Goal: Task Accomplishment & Management: Complete application form

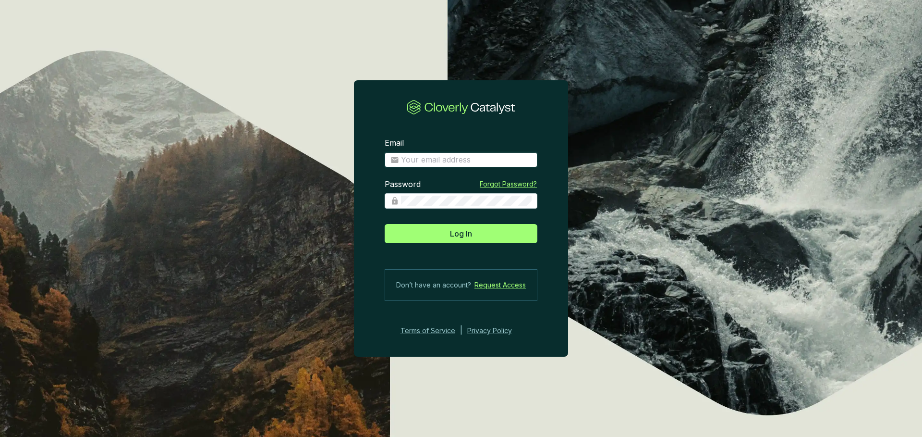
click at [494, 158] on input "Email" at bounding box center [466, 160] width 131 height 11
type input "eugenio@ecoforestco2.com"
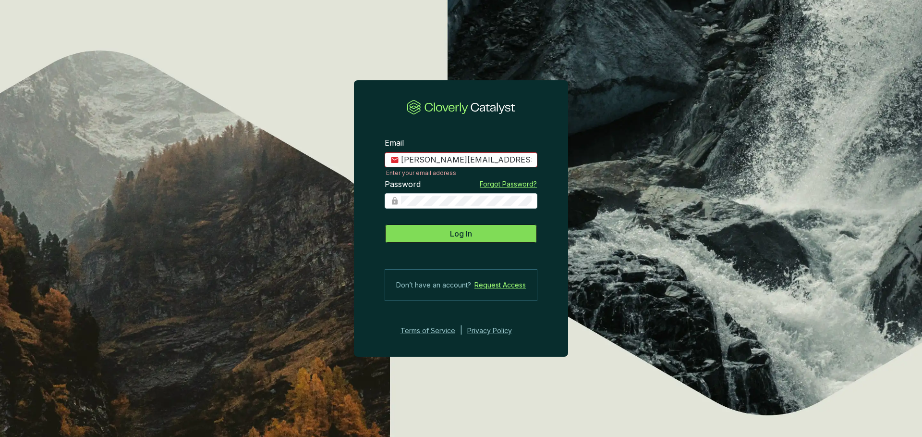
click at [473, 227] on button "Log In" at bounding box center [461, 233] width 153 height 19
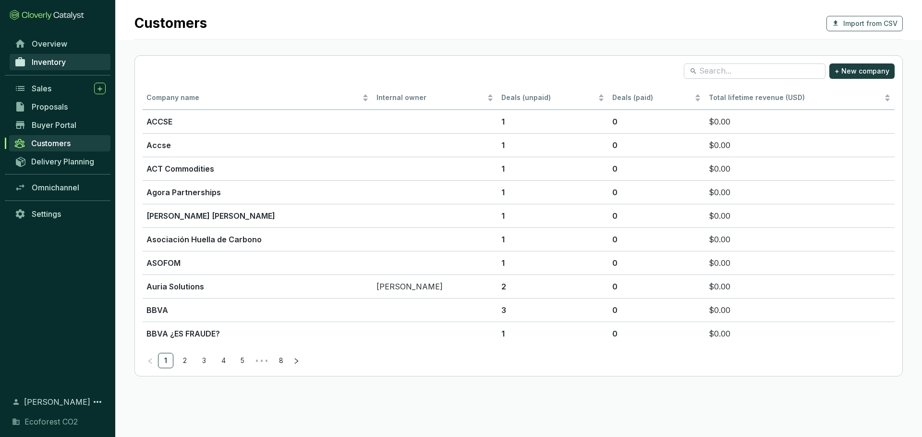
click at [67, 66] on link "Inventory" at bounding box center [60, 62] width 101 height 16
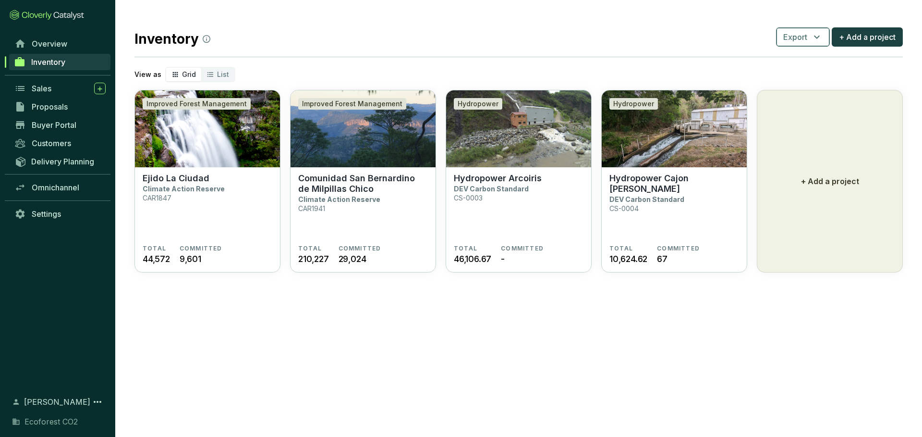
click at [816, 40] on icon "button" at bounding box center [817, 37] width 12 height 12
click at [807, 63] on span "Projects" at bounding box center [803, 60] width 30 height 12
click at [801, 43] on button "Export" at bounding box center [803, 36] width 54 height 19
click at [800, 83] on span "Batches" at bounding box center [803, 82] width 29 height 12
click at [686, 13] on section "Inventory Export + Add a project View as Grid List Improved Forest Management E…" at bounding box center [518, 148] width 807 height 297
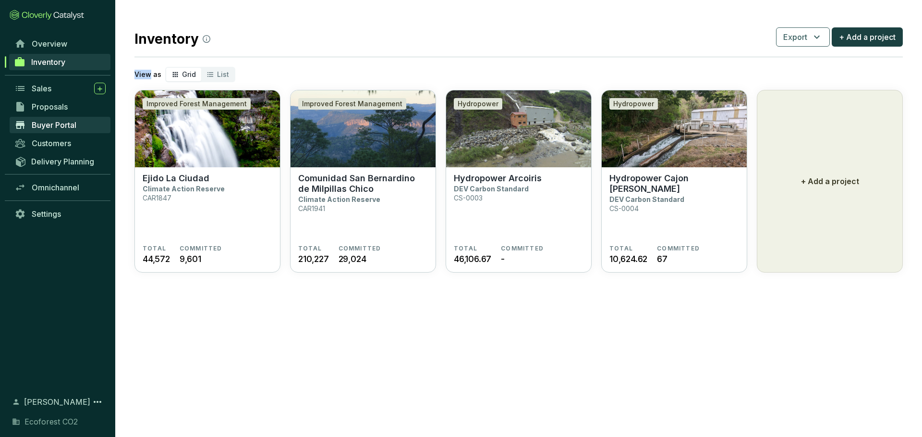
click at [62, 129] on span "Buyer Portal" at bounding box center [54, 125] width 45 height 10
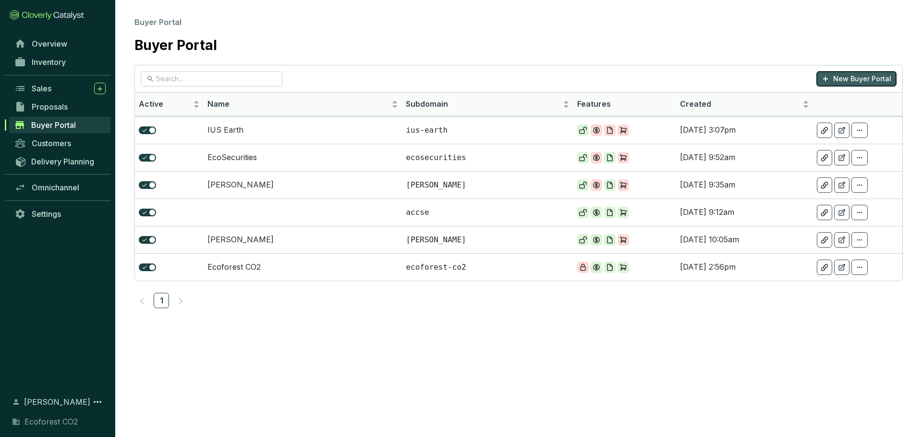
click at [877, 78] on p "New Buyer Portal" at bounding box center [862, 79] width 58 height 10
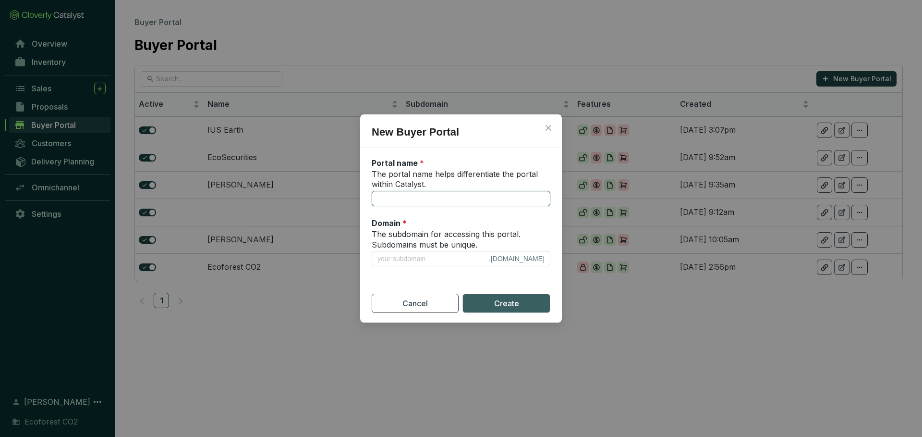
click at [449, 200] on input "The portal name helps differentiate the portal within Catalyst." at bounding box center [461, 198] width 179 height 15
type input "X"
type input "x"
type input "Xp"
type input "xp"
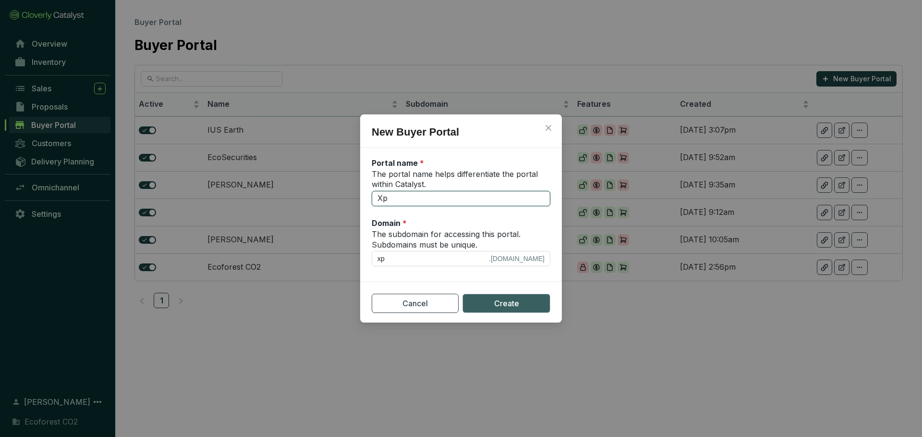
type input "Xpr"
type input "xpr"
type input "Xpro"
type input "xpro"
type input "Xprod"
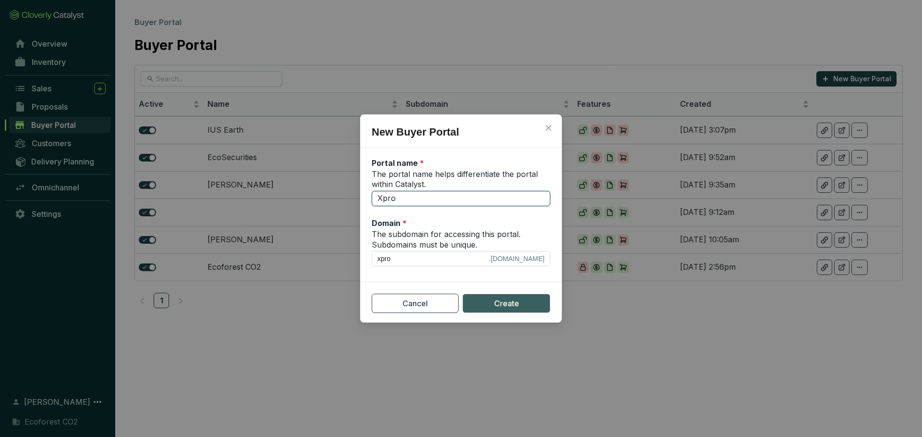
type input "xprod"
type input "Xprodu"
type input "xprodu"
type input "Xproduc"
type input "xproduc"
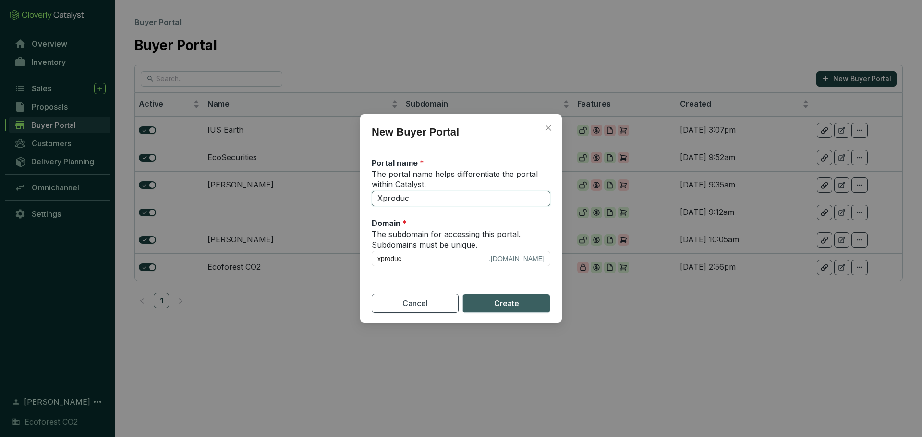
type input "Xproduct"
type input "xproduct"
type input "Xproducts"
type input "xproducts"
type input "Xproduct"
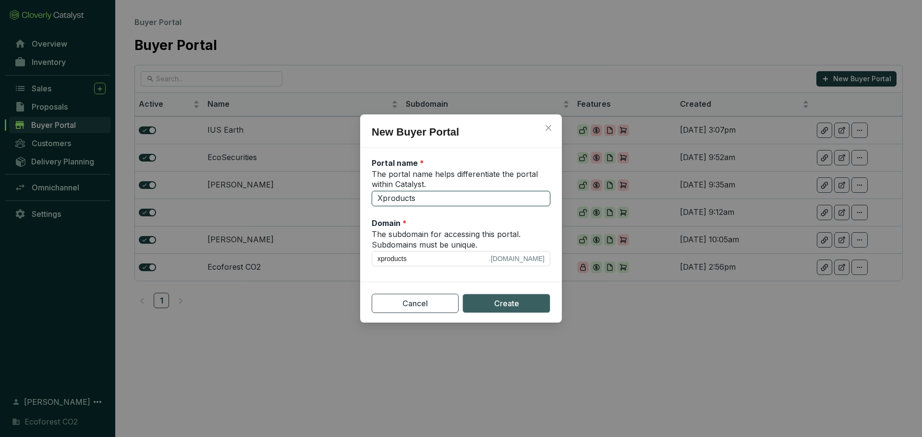
type input "xproduct"
type input "Xproduc"
type input "xproduc"
type input "Xprodu"
type input "xprodu"
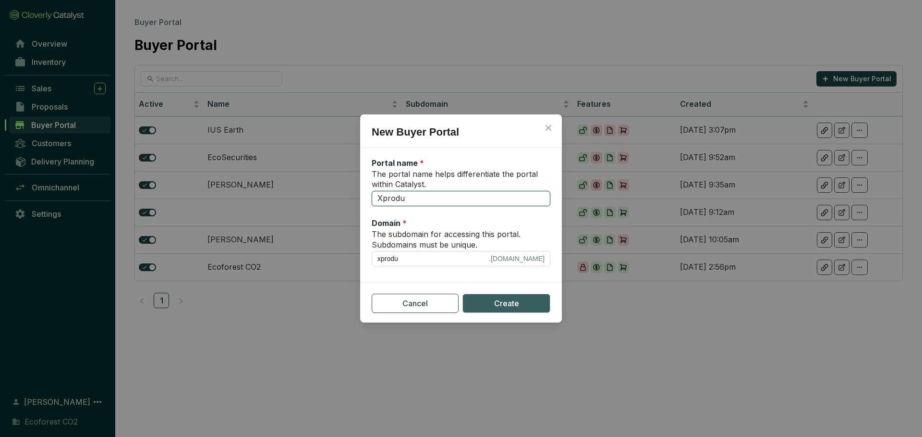
type input "Xprod"
type input "xprod"
type input "Xpro"
type input "xpro"
type input "Xpr"
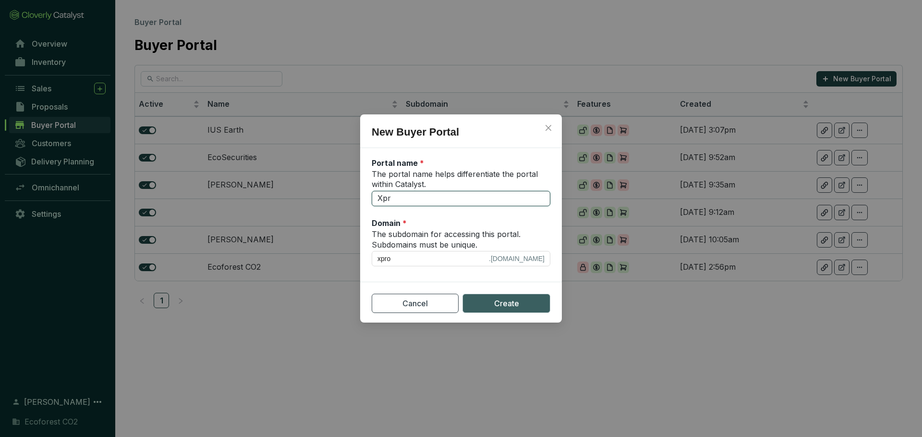
type input "xpr"
type input "Xp"
type input "xp"
type input "X"
type input "x"
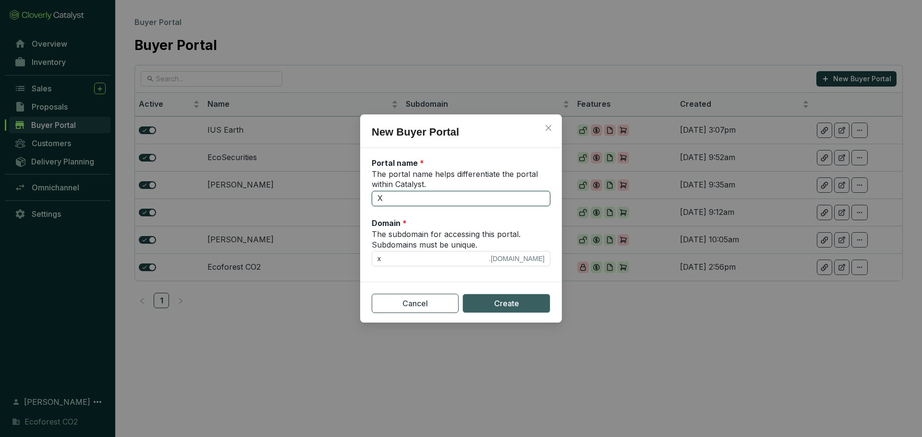
type input "XP"
type input "xp"
type input "XPr"
type input "xpr"
type input "XPro"
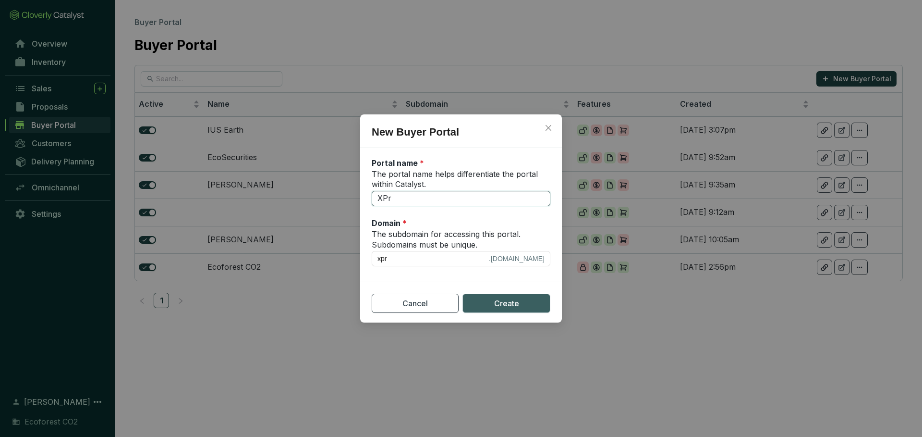
type input "xpro"
type input "XProd"
type input "xprod"
type input "XProdu"
type input "xprodu"
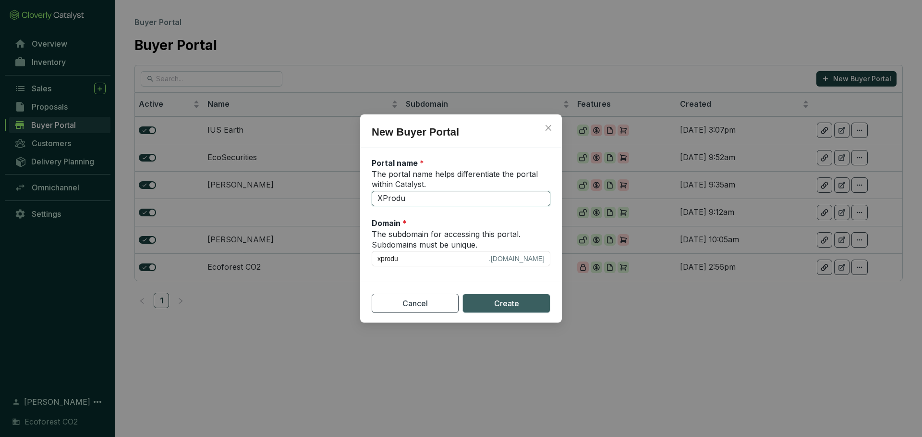
type input "XProduc"
type input "xproduc"
type input "XProduct"
type input "xproduct"
type input "XProducts"
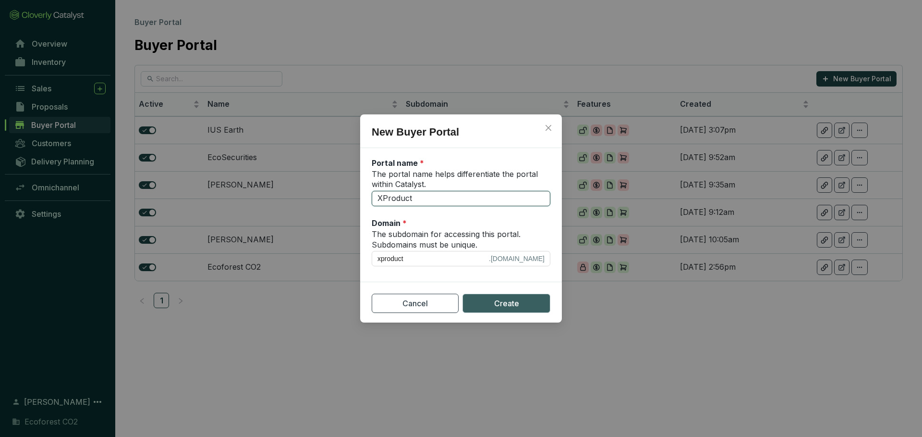
type input "xproducts"
type input "XProduct"
type input "xproduct"
type input "XProducts"
type input "xproducts"
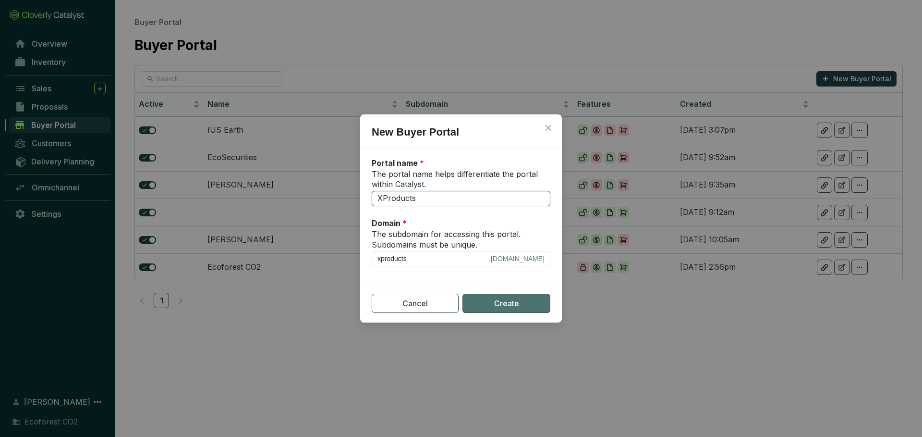
type input "XProducts"
click at [533, 307] on button "Create" at bounding box center [506, 302] width 88 height 19
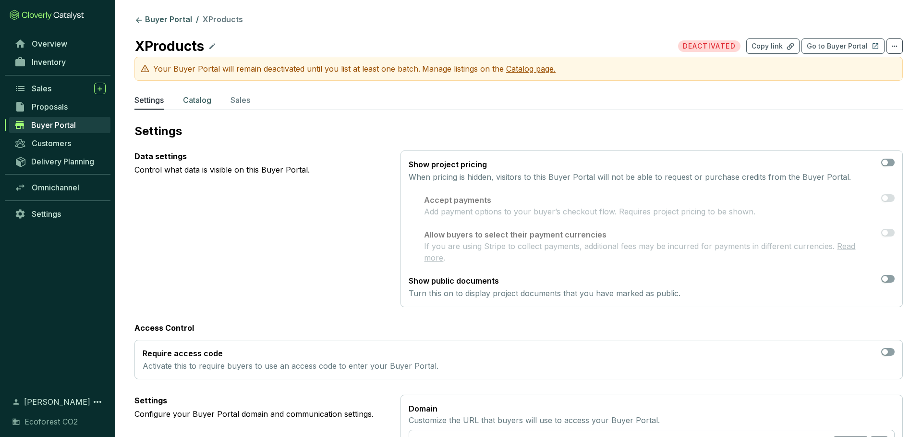
click at [205, 102] on p "Catalog" at bounding box center [197, 100] width 28 height 12
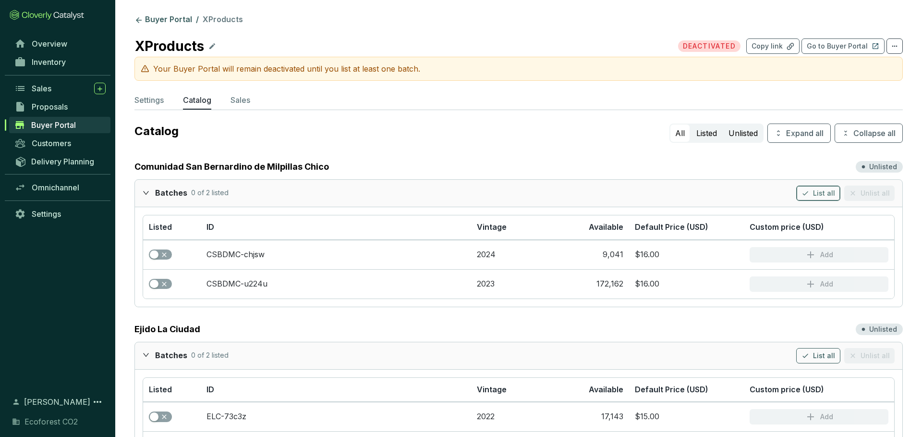
click at [834, 196] on span "List all" at bounding box center [824, 193] width 22 height 10
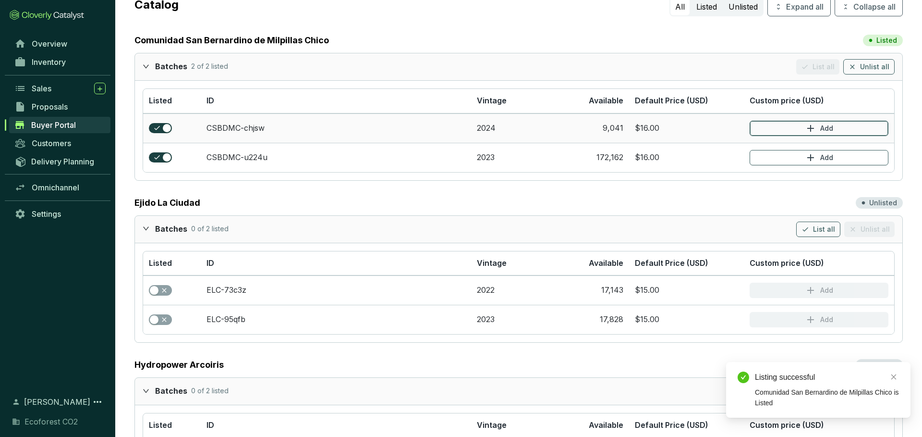
scroll to position [127, 0]
click at [836, 128] on button "Add" at bounding box center [819, 127] width 139 height 15
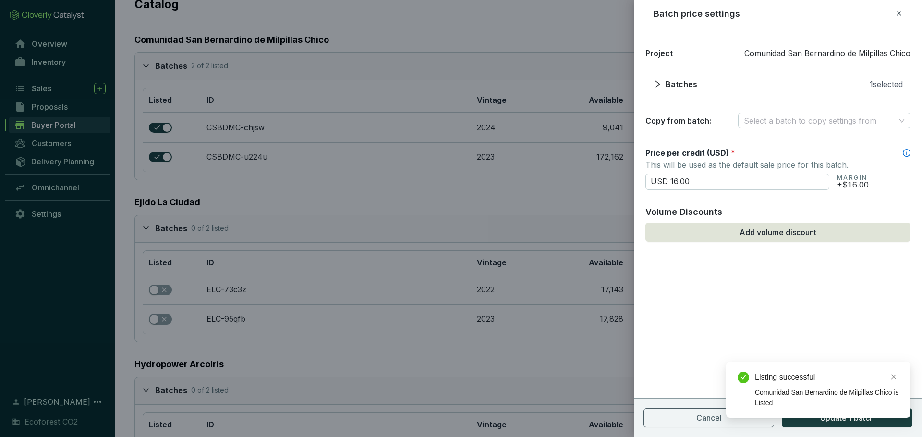
click at [895, 11] on icon at bounding box center [899, 14] width 8 height 12
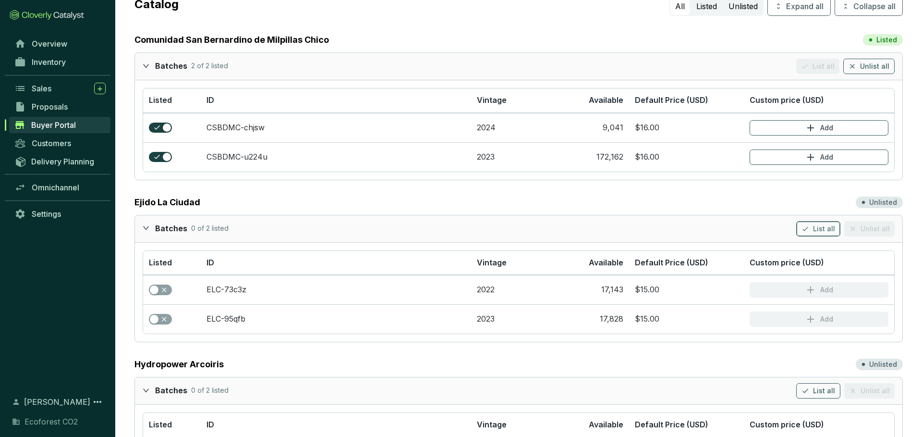
click at [822, 225] on span "List all" at bounding box center [824, 229] width 22 height 10
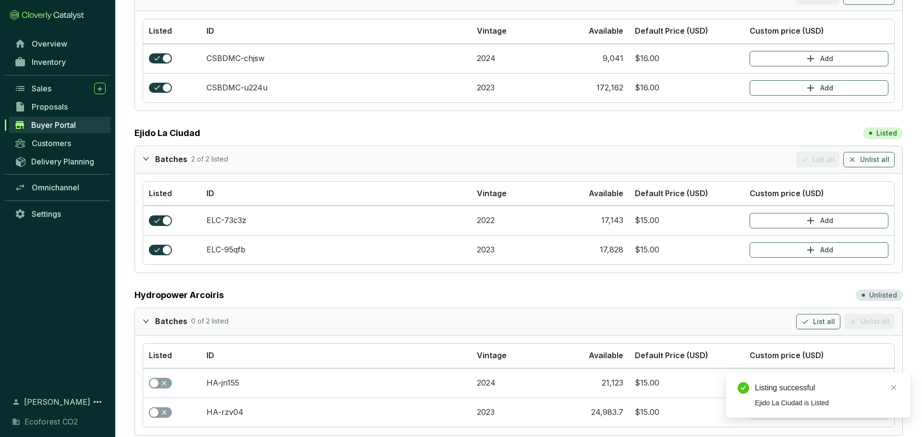
scroll to position [225, 0]
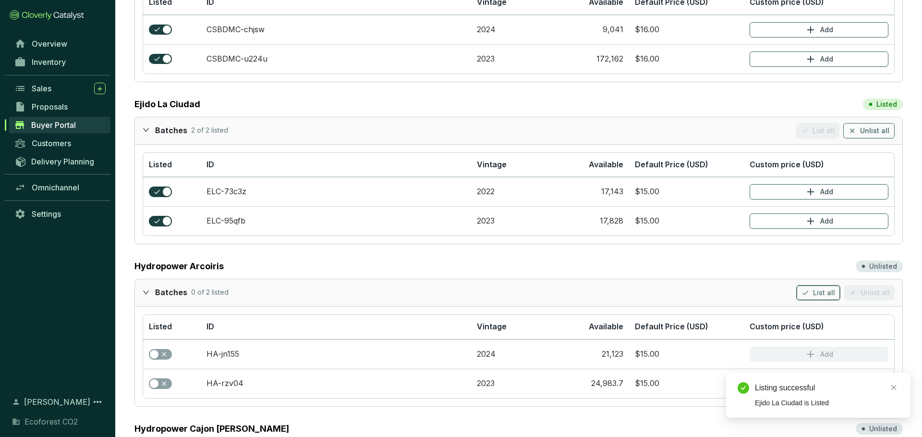
click at [835, 292] on span "List all" at bounding box center [824, 293] width 22 height 10
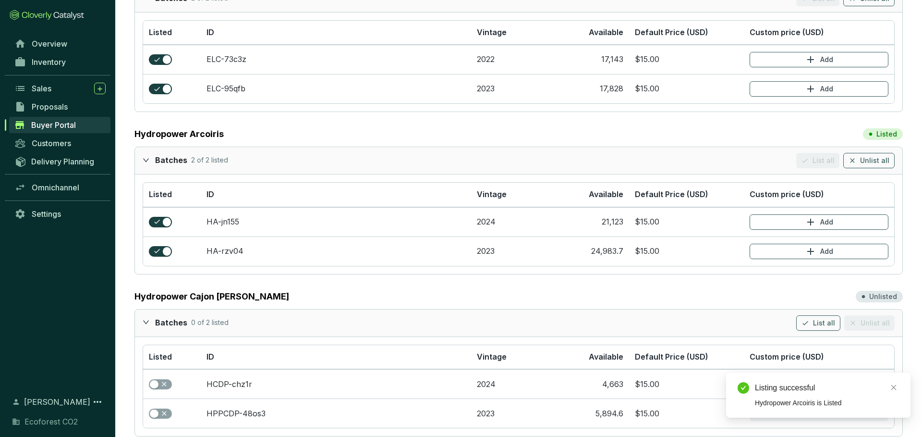
scroll to position [359, 0]
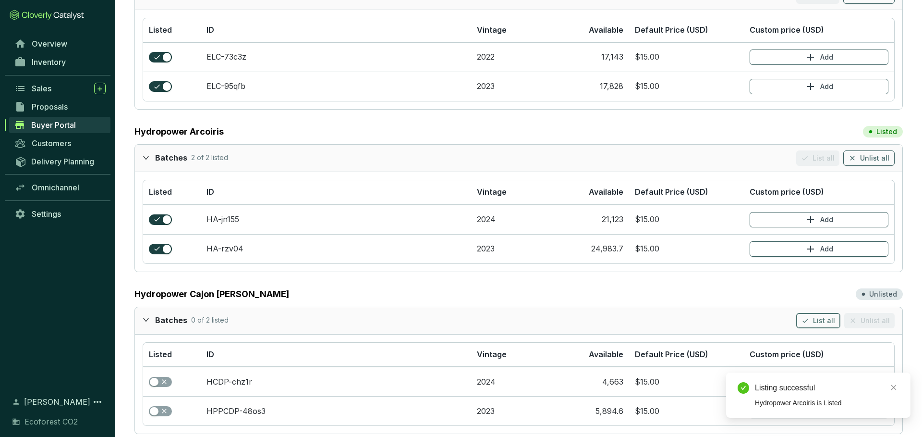
click at [823, 316] on span "List all" at bounding box center [824, 320] width 22 height 10
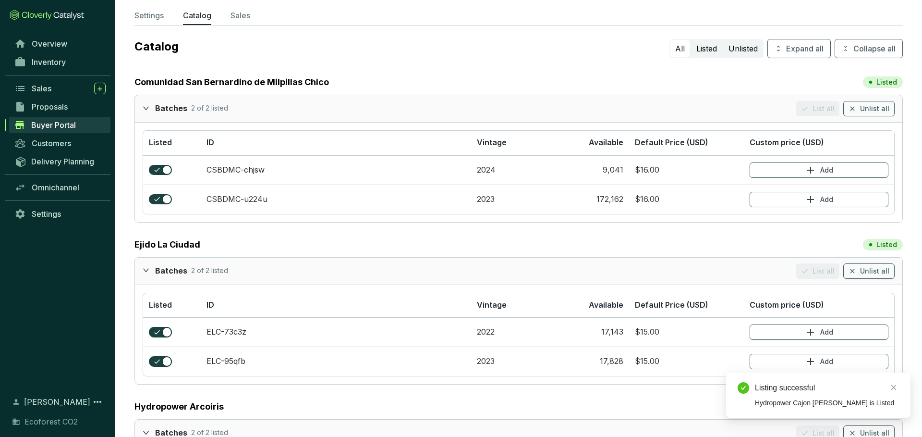
scroll to position [0, 0]
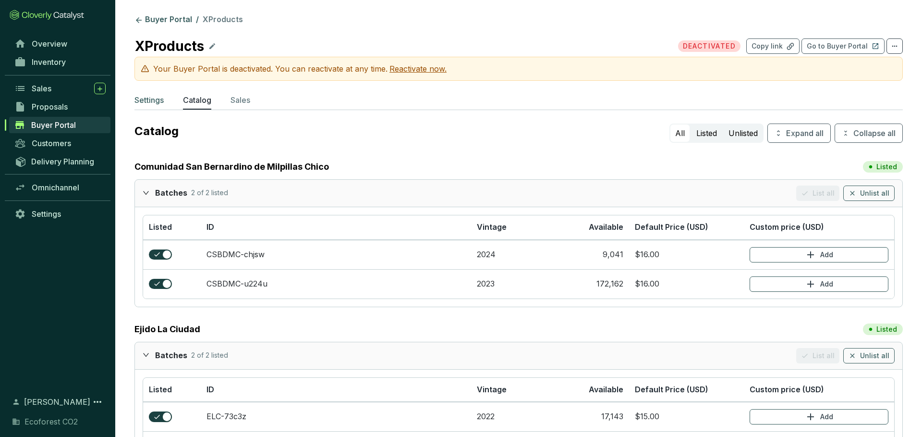
click at [160, 104] on p "Settings" at bounding box center [148, 100] width 29 height 12
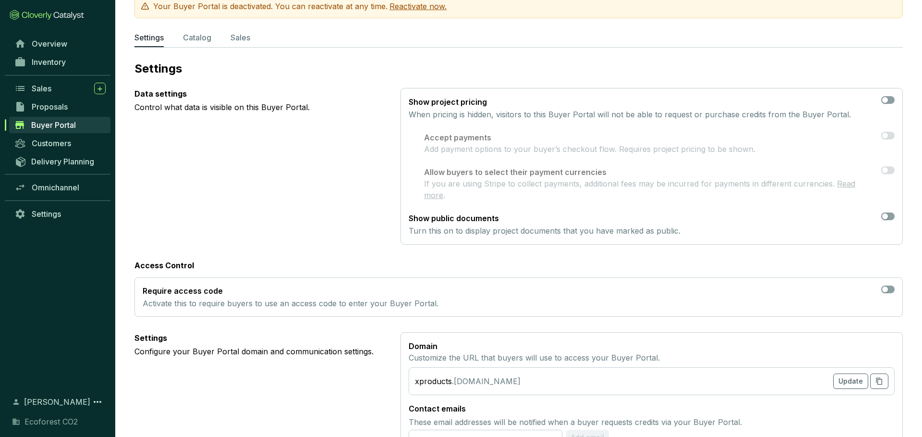
scroll to position [86, 0]
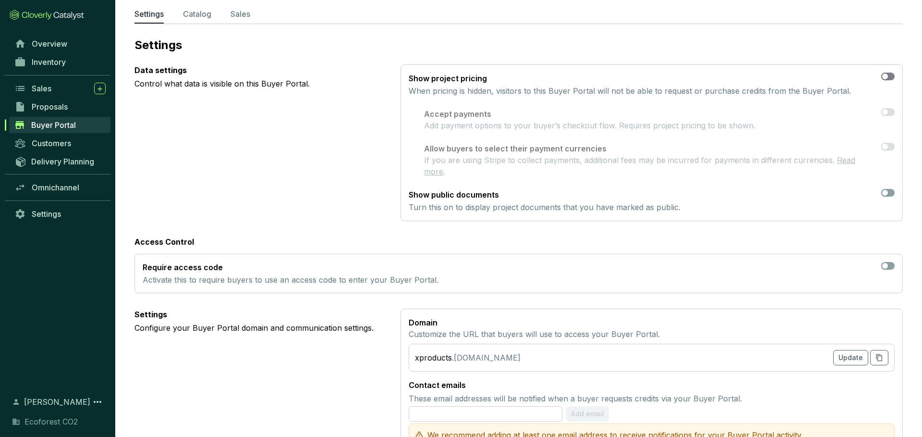
click at [887, 76] on div "button" at bounding box center [885, 76] width 6 height 6
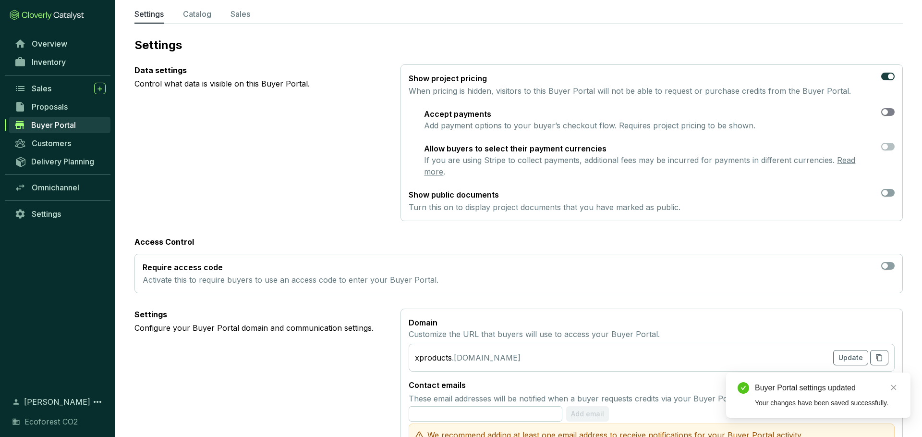
click at [890, 113] on span "button" at bounding box center [887, 112] width 13 height 8
click at [887, 146] on div "button" at bounding box center [885, 147] width 6 height 6
click at [891, 189] on span "button" at bounding box center [887, 193] width 13 height 8
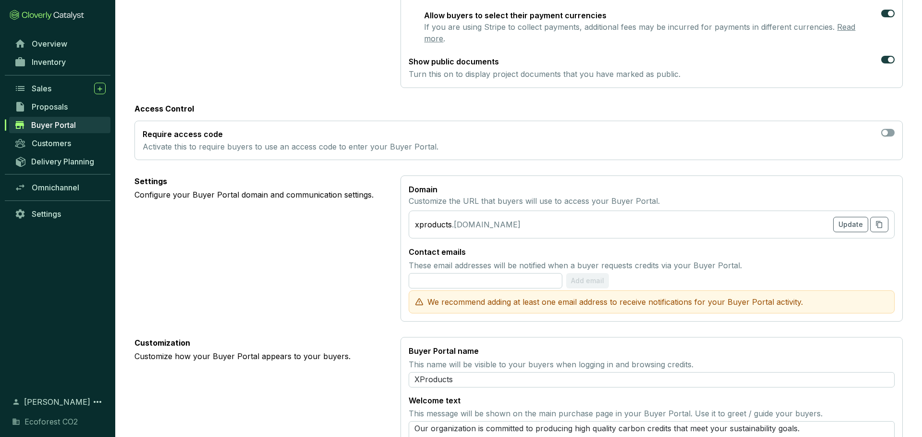
scroll to position [220, 0]
click at [471, 272] on input "text" at bounding box center [486, 279] width 154 height 15
type input "eugenio@ecoforestco2.com"
click at [591, 275] on span "Add email" at bounding box center [587, 280] width 33 height 10
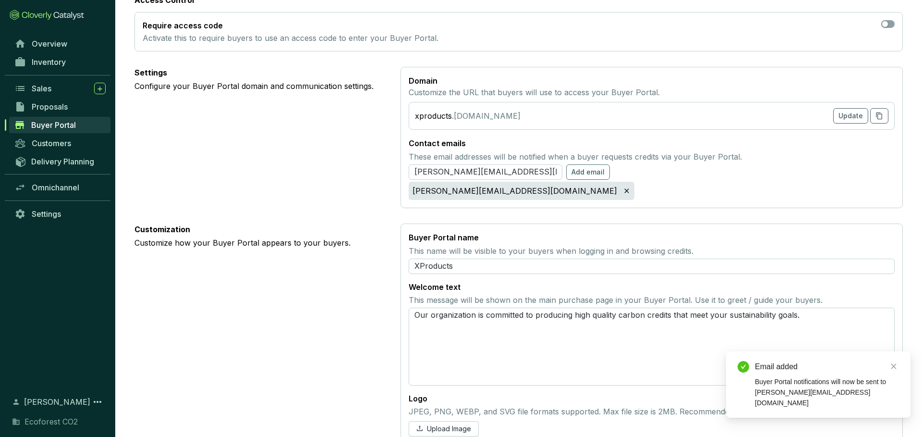
scroll to position [343, 0]
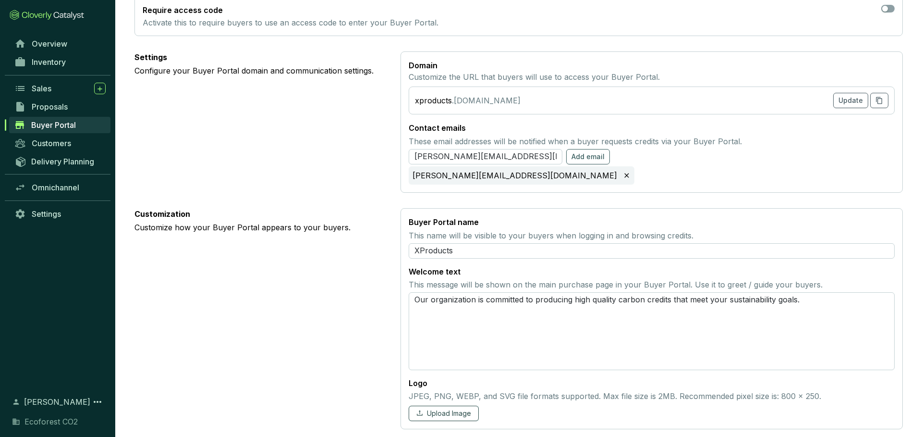
click at [460, 409] on button "Upload Image" at bounding box center [444, 412] width 70 height 15
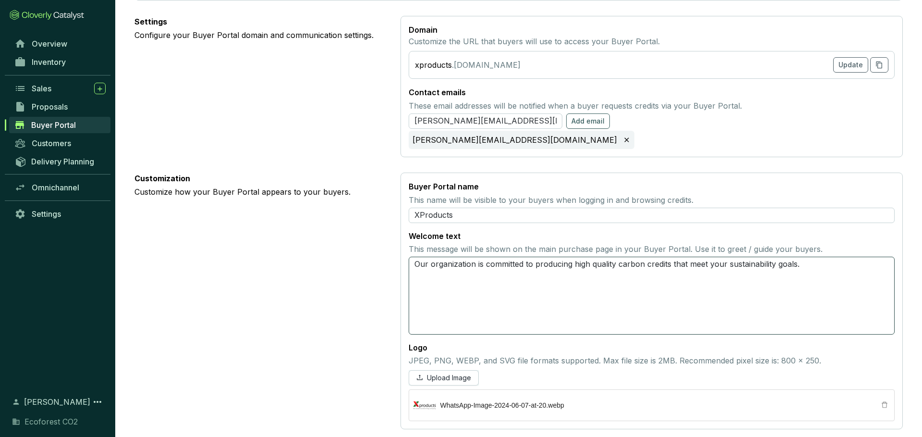
scroll to position [0, 0]
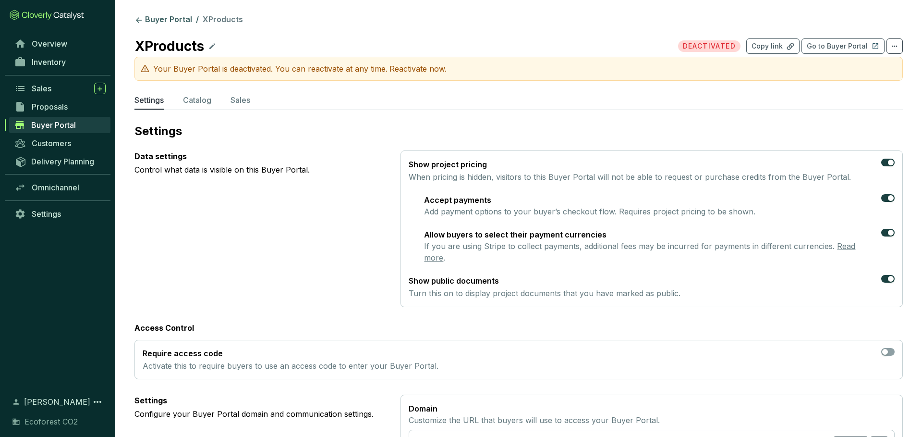
click at [435, 72] on p "Reactivate now." at bounding box center [417, 69] width 57 height 12
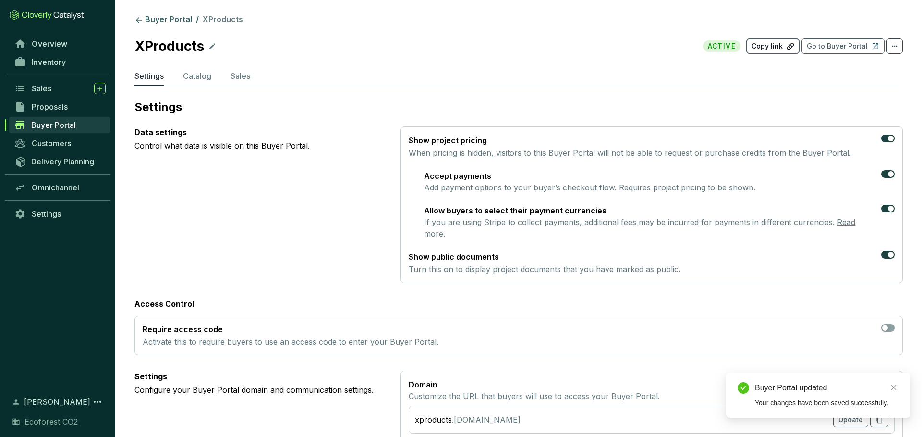
click at [777, 46] on p "Copy link" at bounding box center [767, 46] width 31 height 10
click at [834, 49] on p "Go to Buyer Portal" at bounding box center [837, 46] width 61 height 10
click at [779, 49] on p "Copy link" at bounding box center [767, 46] width 31 height 10
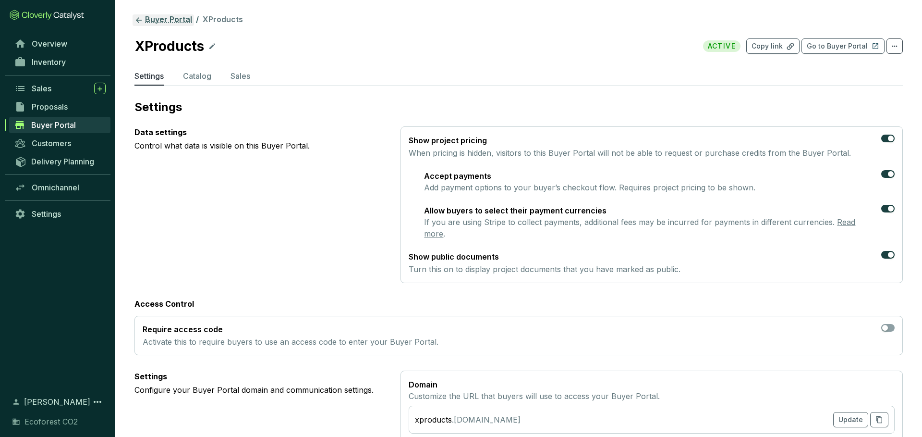
click at [141, 18] on icon at bounding box center [138, 20] width 9 height 9
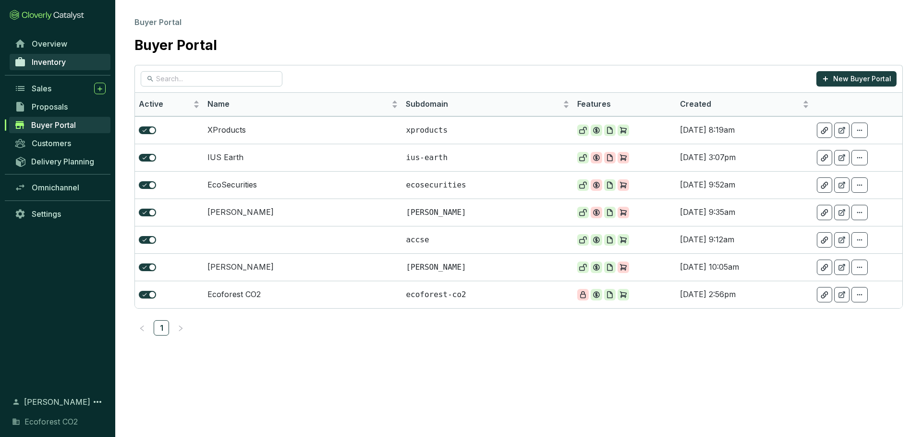
click at [61, 63] on span "Inventory" at bounding box center [49, 62] width 34 height 10
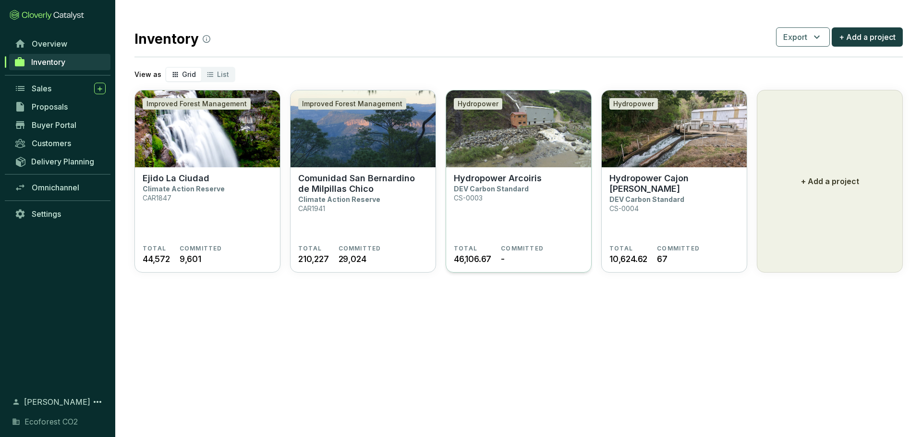
click at [498, 210] on section "Hydropower Arcoiris DEV Carbon Standard CS-0003" at bounding box center [519, 209] width 130 height 72
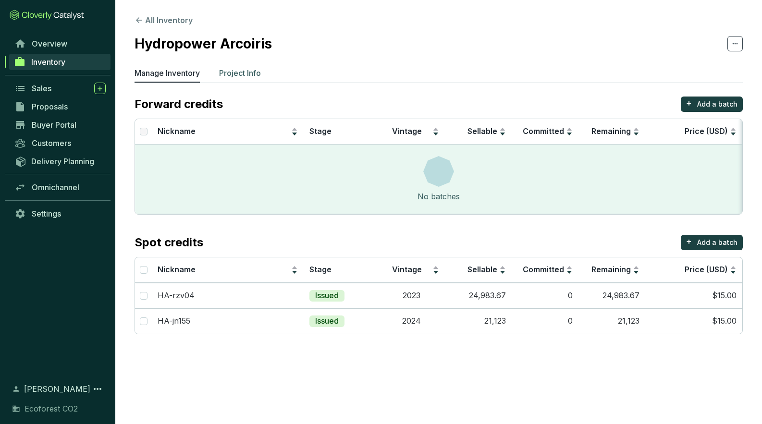
click at [253, 77] on p "Project Info" at bounding box center [240, 73] width 42 height 12
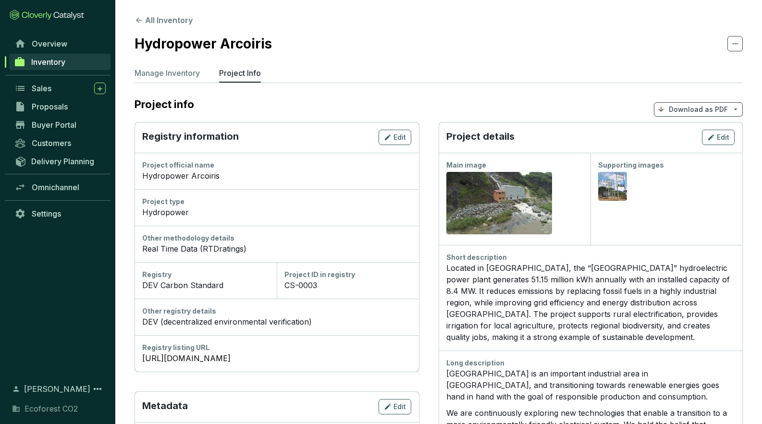
click at [717, 110] on p "Download as PDF" at bounding box center [697, 110] width 59 height 10
click at [705, 152] on span "Hide pricing" at bounding box center [696, 151] width 40 height 8
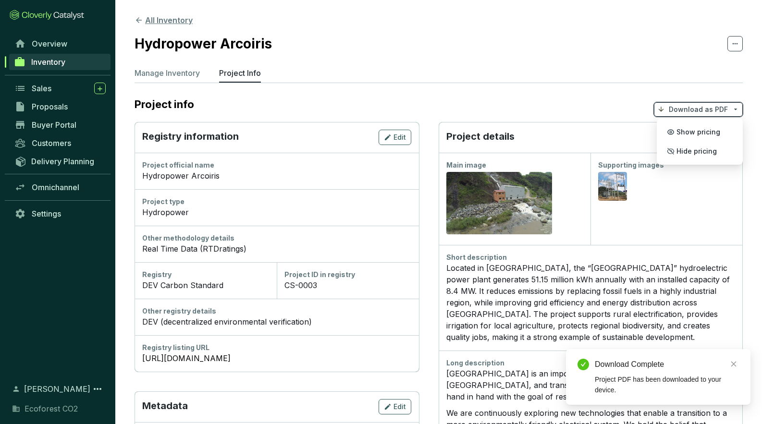
click at [139, 20] on icon at bounding box center [139, 20] width 6 height 6
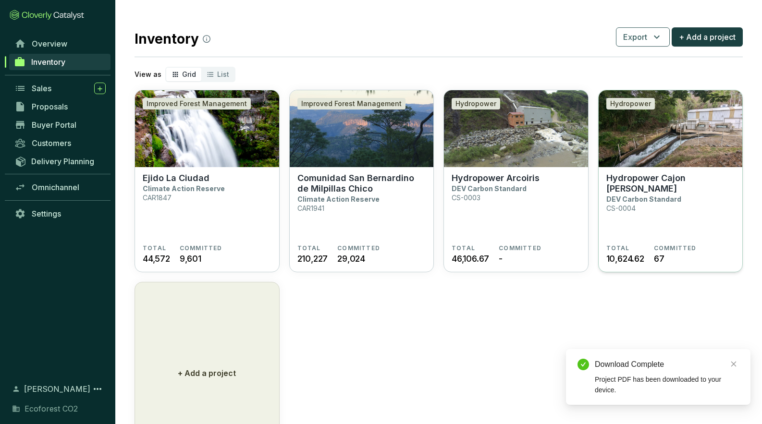
click at [676, 161] on img at bounding box center [670, 128] width 144 height 77
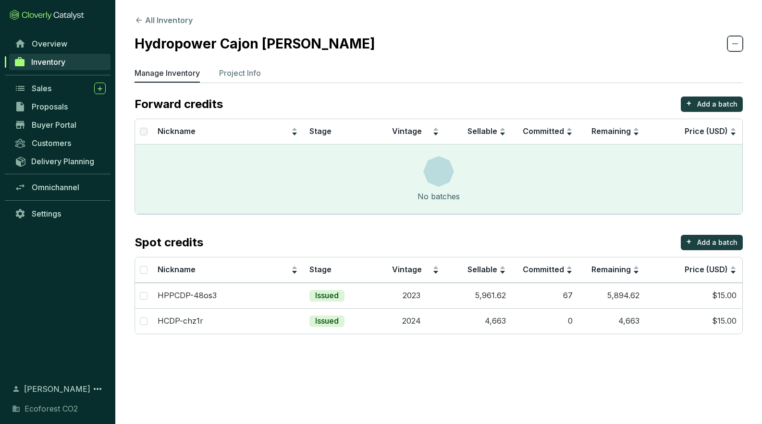
click at [737, 40] on icon at bounding box center [735, 44] width 8 height 12
click at [638, 25] on section "All Inventory Hydropower Cajon de Peña Manage Inventory Project Info Forward cr…" at bounding box center [438, 176] width 646 height 353
click at [253, 69] on p "Project Info" at bounding box center [240, 73] width 42 height 12
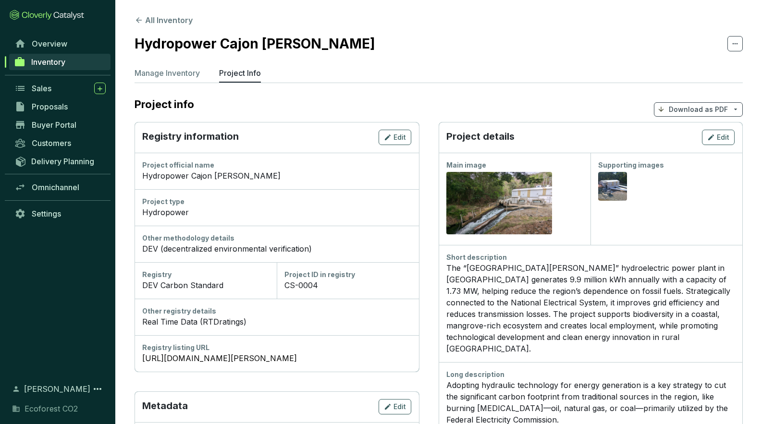
click at [728, 110] on span "Download as PDF" at bounding box center [698, 109] width 89 height 14
click at [705, 150] on span "Hide pricing" at bounding box center [696, 151] width 40 height 8
